Goal: Transaction & Acquisition: Purchase product/service

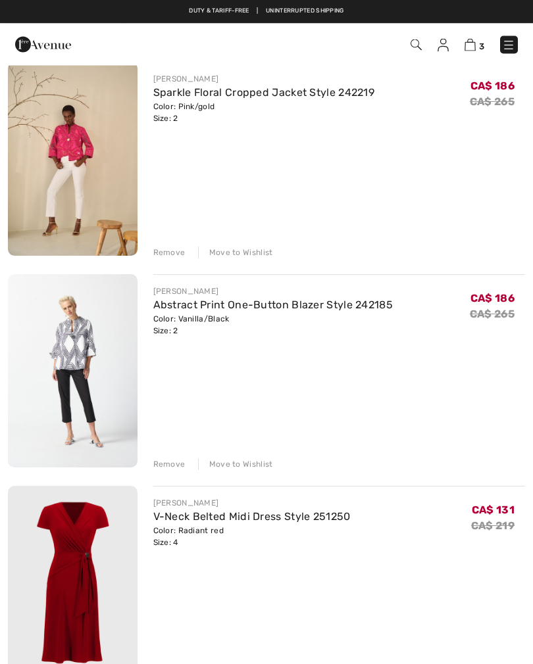
scroll to position [129, 0]
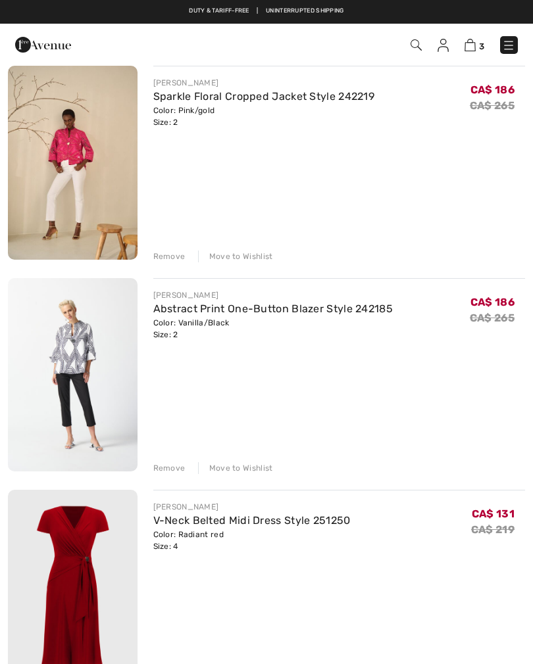
click at [232, 314] on link "Abstract Print One-Button Blazer Style 242185" at bounding box center [273, 309] width 240 height 12
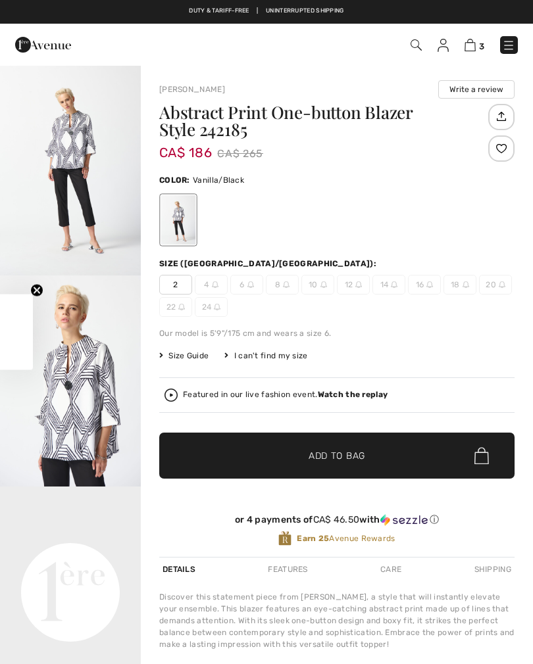
checkbox input "true"
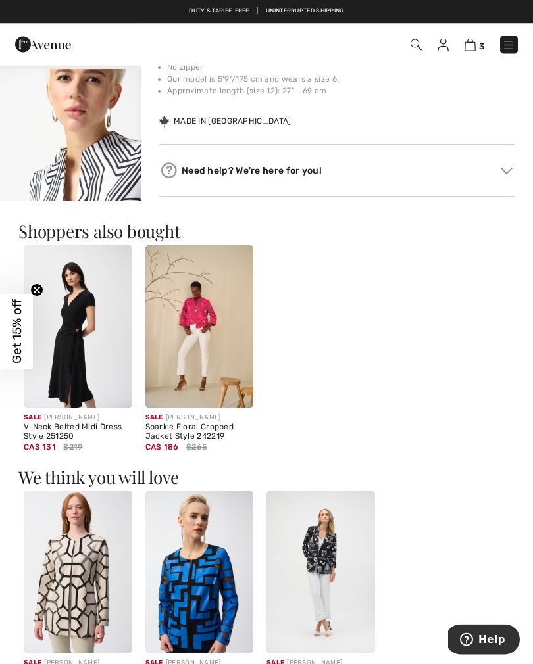
scroll to position [629, 0]
click at [189, 394] on img at bounding box center [199, 326] width 109 height 162
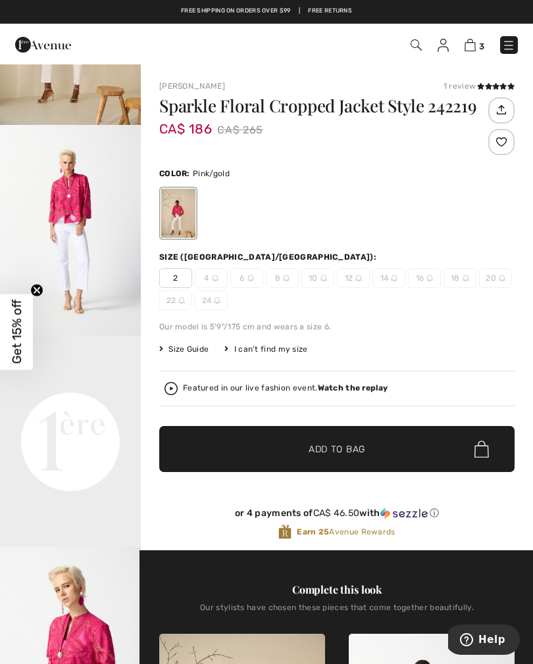
scroll to position [194, 0]
click at [80, 616] on img "3 / 5" at bounding box center [70, 652] width 141 height 211
click at [473, 49] on img at bounding box center [469, 45] width 11 height 12
